Goal: Task Accomplishment & Management: Use online tool/utility

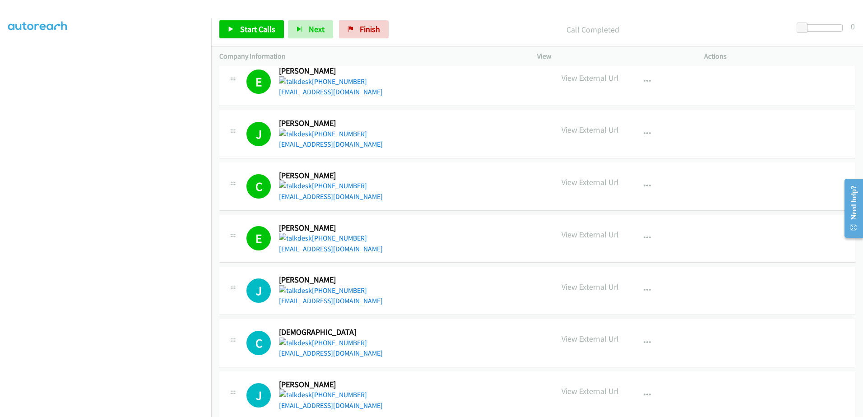
scroll to position [45, 0]
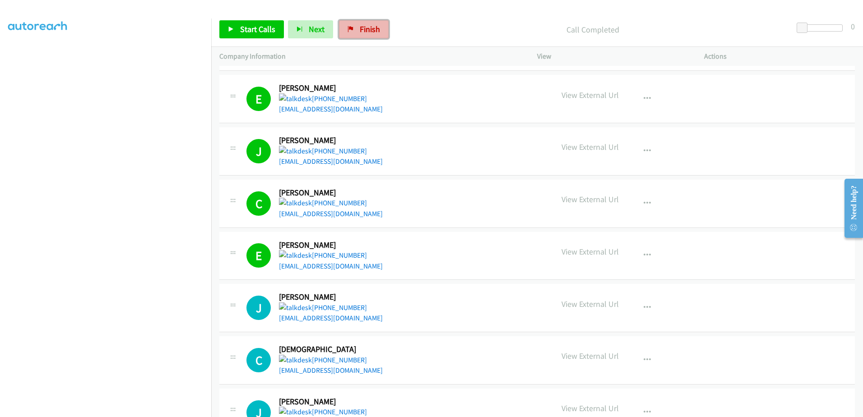
click at [372, 34] on link "Finish" at bounding box center [364, 29] width 50 height 18
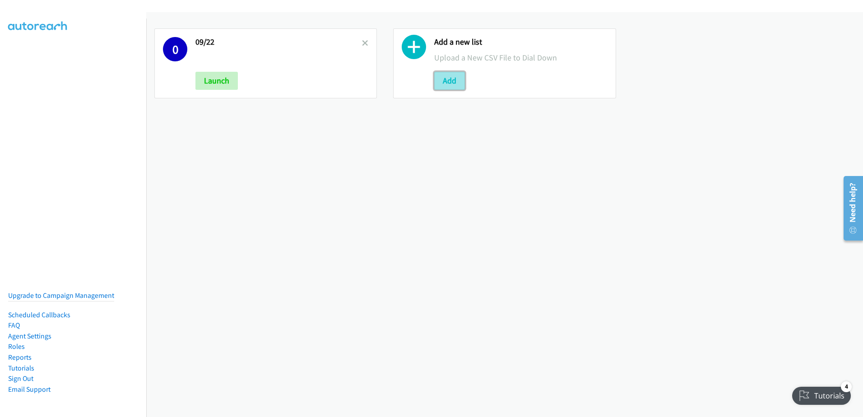
click at [451, 83] on button "Add" at bounding box center [449, 81] width 31 height 18
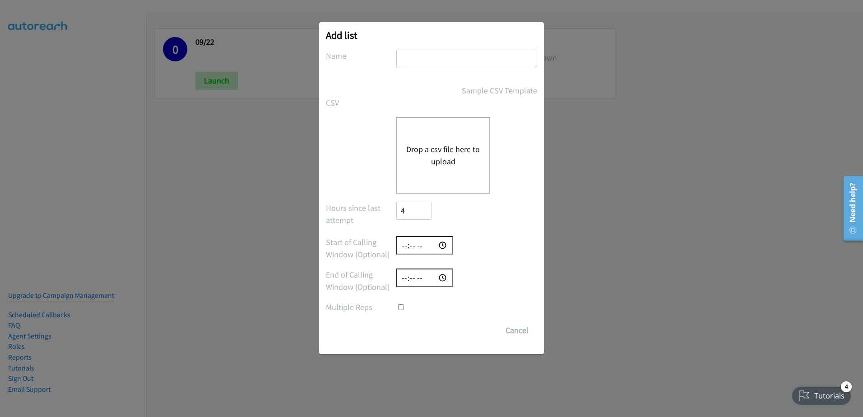
click at [442, 56] on input "text" at bounding box center [466, 59] width 141 height 18
click at [438, 61] on input "09/22" at bounding box center [466, 59] width 141 height 18
type input "[DATE]"
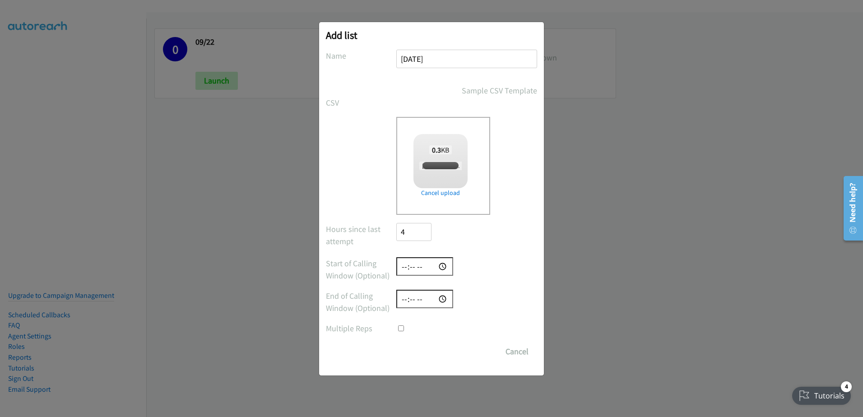
checkbox input "true"
click at [407, 353] on input "Save List" at bounding box center [419, 351] width 47 height 18
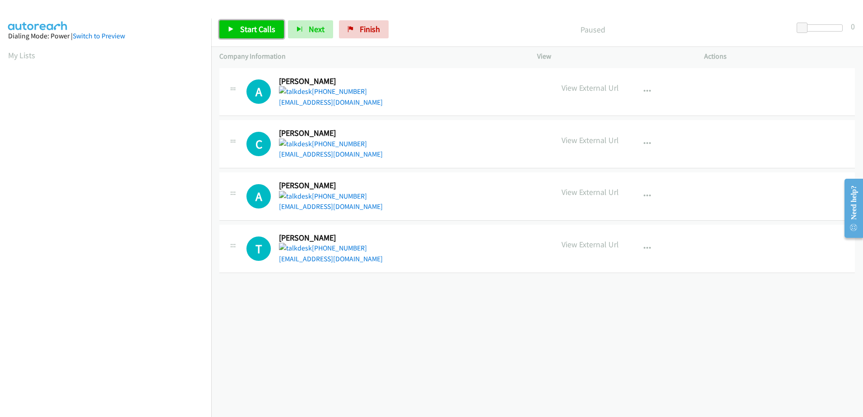
click at [248, 22] on link "Start Calls" at bounding box center [251, 29] width 65 height 18
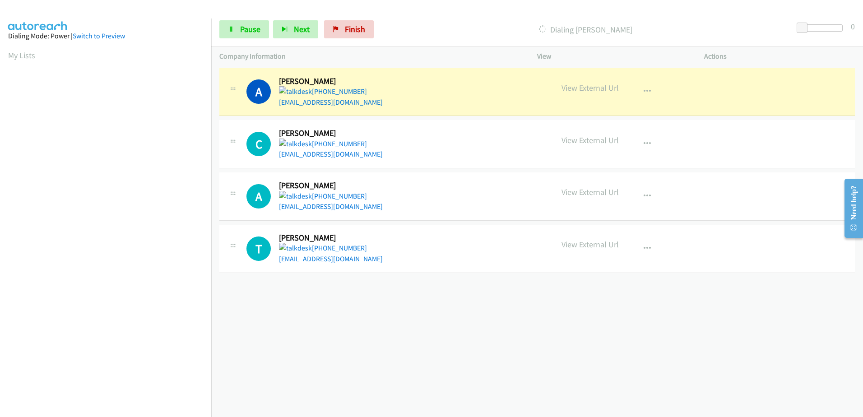
scroll to position [89, 0]
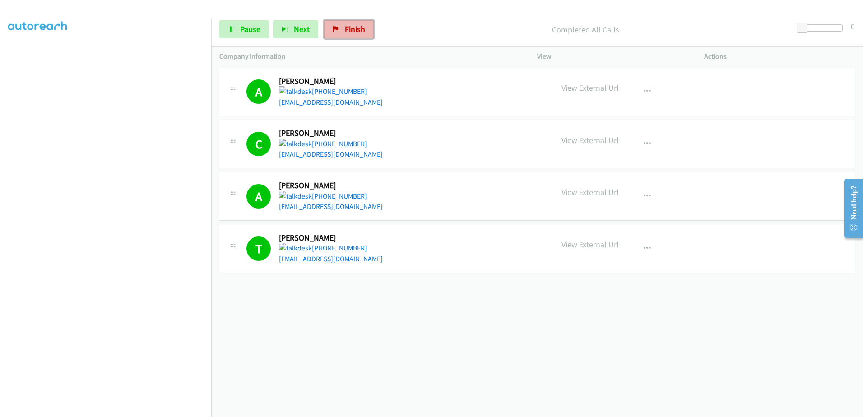
click at [355, 33] on span "Finish" at bounding box center [355, 29] width 20 height 10
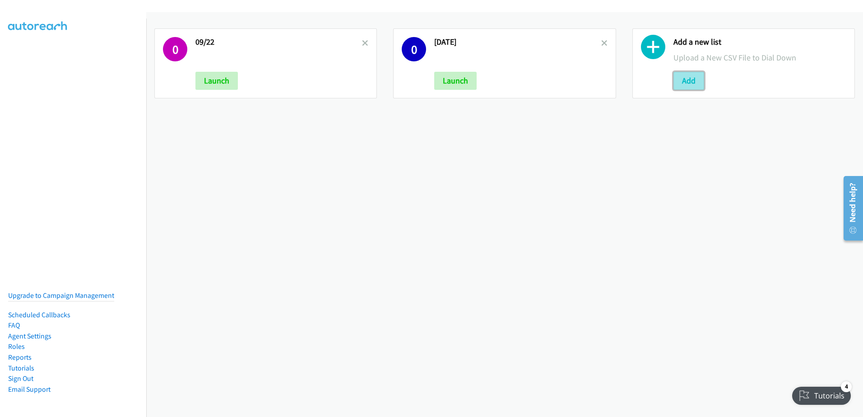
click at [696, 84] on button "Add" at bounding box center [688, 81] width 31 height 18
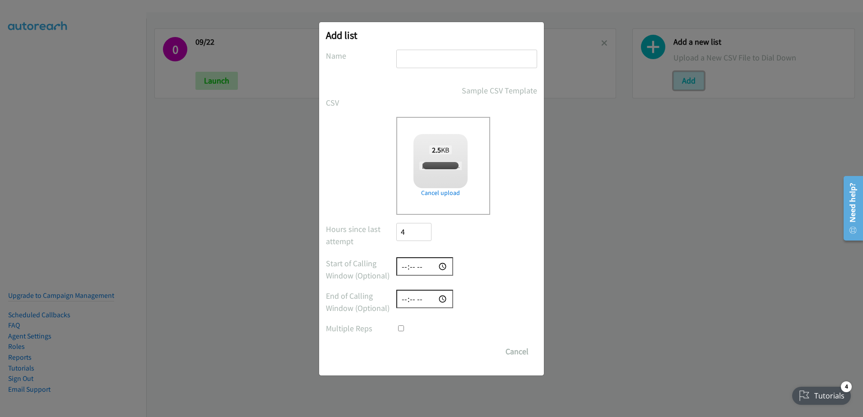
checkbox input "true"
click at [467, 58] on input "text" at bounding box center [466, 59] width 141 height 18
type input "new"
click at [418, 351] on input "Save List" at bounding box center [419, 351] width 47 height 18
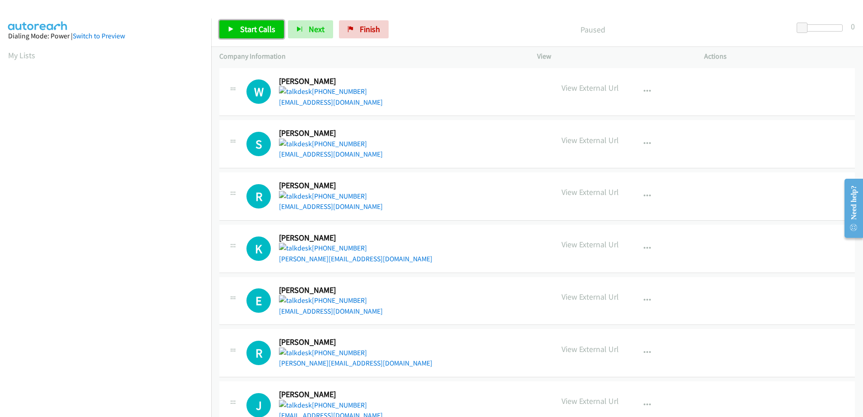
click at [248, 28] on span "Start Calls" at bounding box center [257, 29] width 35 height 10
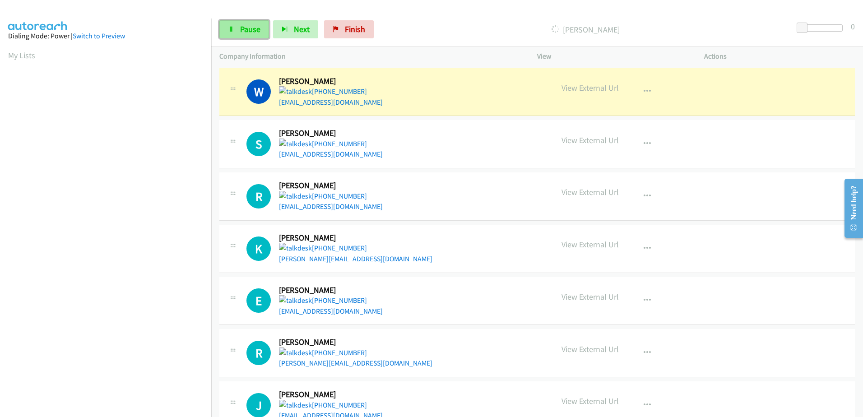
click at [256, 35] on link "Pause" at bounding box center [244, 29] width 50 height 18
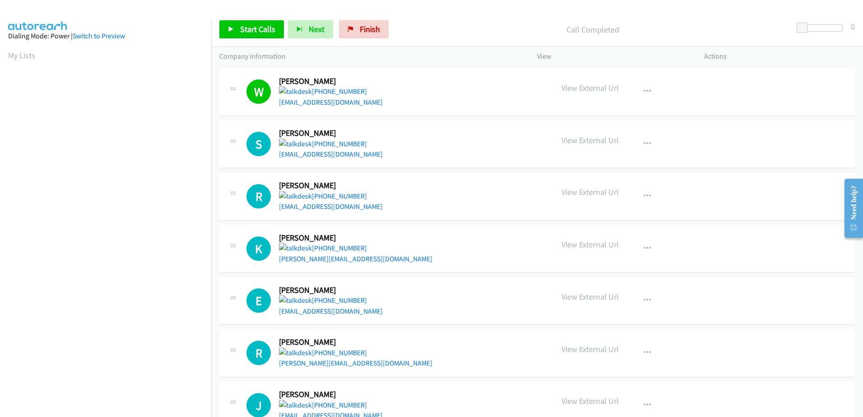
scroll to position [89, 0]
click at [263, 25] on span "Start Calls" at bounding box center [257, 29] width 35 height 10
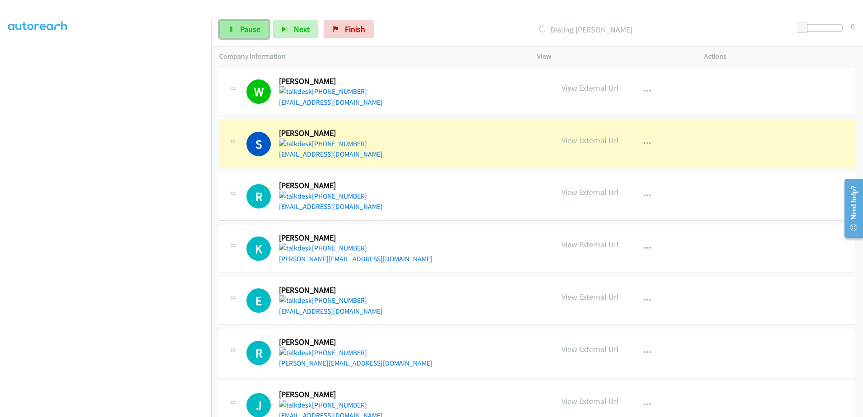
click at [261, 29] on link "Pause" at bounding box center [244, 29] width 50 height 18
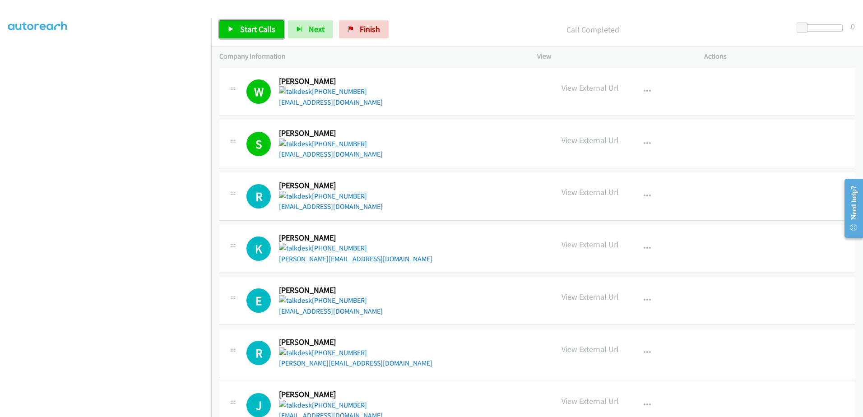
click at [244, 35] on link "Start Calls" at bounding box center [251, 29] width 65 height 18
drag, startPoint x: 299, startPoint y: 213, endPoint x: 302, endPoint y: 208, distance: 6.3
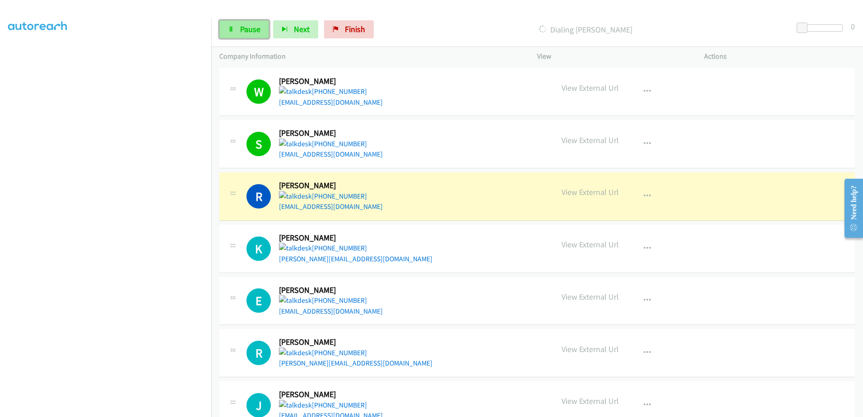
click at [250, 34] on link "Pause" at bounding box center [244, 29] width 50 height 18
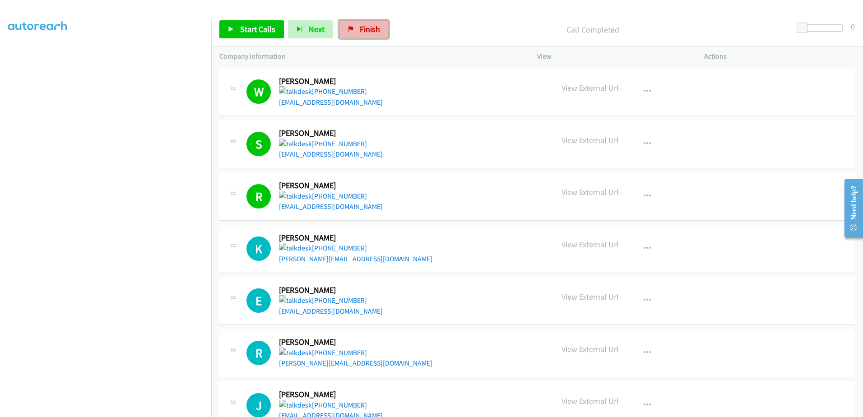
click at [360, 30] on span "Finish" at bounding box center [370, 29] width 20 height 10
